Goal: Find specific page/section: Find specific page/section

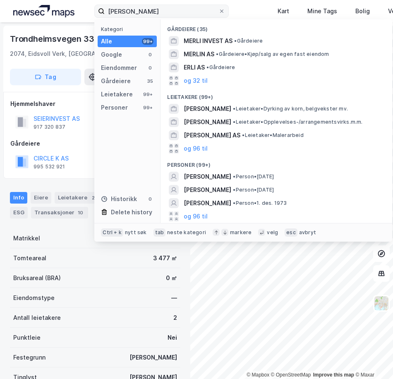
click at [216, 13] on input "[PERSON_NAME]" at bounding box center [162, 11] width 114 height 12
click at [222, 10] on icon at bounding box center [221, 11] width 5 height 5
click at [218, 10] on input "[PERSON_NAME]" at bounding box center [162, 11] width 114 height 12
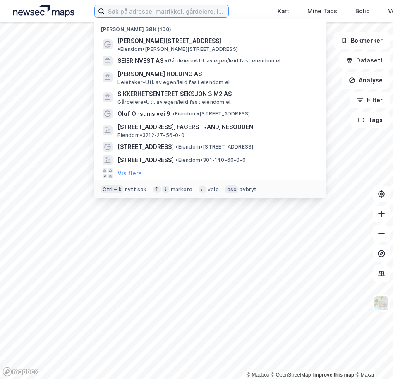
click at [158, 14] on input at bounding box center [167, 11] width 124 height 12
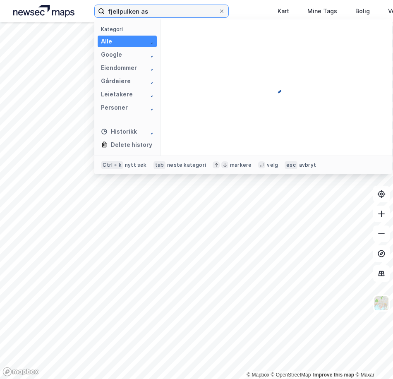
type input "fjellpulken as"
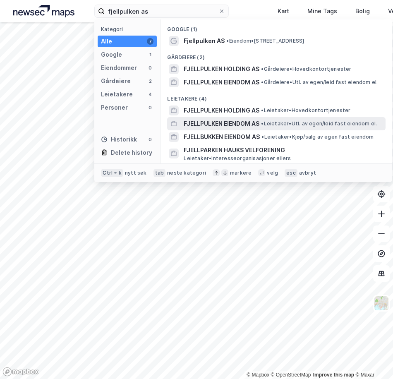
click at [228, 122] on span "FJELLPULKEN EIENDOM AS" at bounding box center [222, 124] width 76 height 10
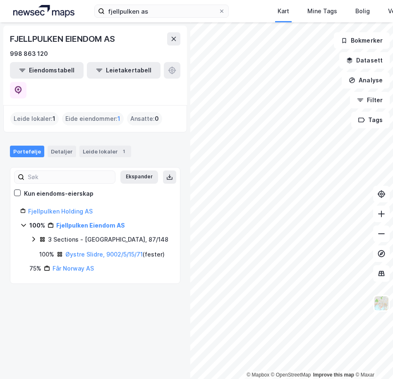
click at [81, 235] on div "3 Sections - Lillehammer, 87/148" at bounding box center [108, 240] width 120 height 10
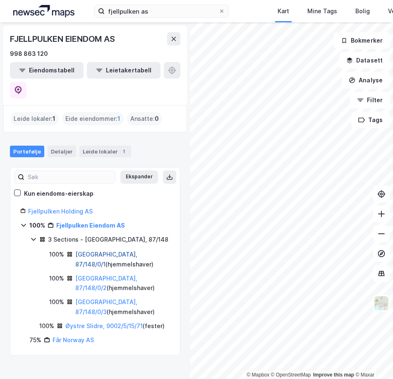
click at [91, 251] on link "Lillehammer, 87/148/0/1" at bounding box center [106, 259] width 62 height 17
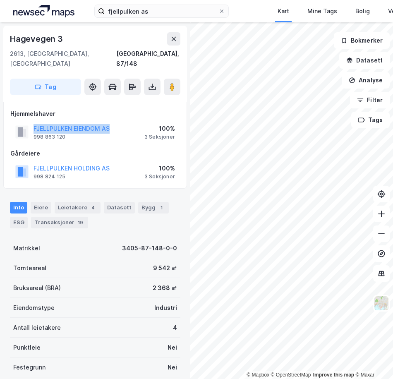
drag, startPoint x: 113, startPoint y: 120, endPoint x: 34, endPoint y: 122, distance: 78.6
click at [34, 122] on div "FJELLPULKEN EIENDOM AS 998 863 120 100% 3 Seksjoner" at bounding box center [95, 132] width 170 height 20
copy button "FJELLPULKEN EIENDOM AS"
drag, startPoint x: 72, startPoint y: 129, endPoint x: 67, endPoint y: 132, distance: 5.6
click at [72, 129] on div "FJELLPULKEN EIENDOM AS 998 863 120" at bounding box center [72, 132] width 76 height 17
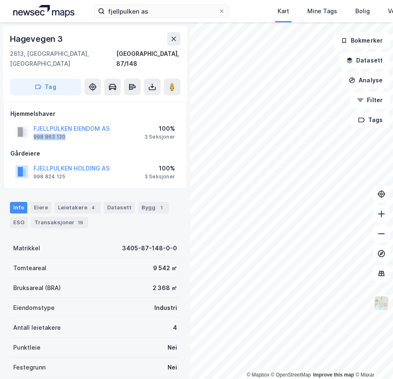
drag, startPoint x: 69, startPoint y: 130, endPoint x: 32, endPoint y: 127, distance: 36.5
click at [32, 127] on div "FJELLPULKEN EIENDOM AS 998 863 120" at bounding box center [62, 132] width 94 height 17
copy div "998 863 120"
